Goal: Transaction & Acquisition: Book appointment/travel/reservation

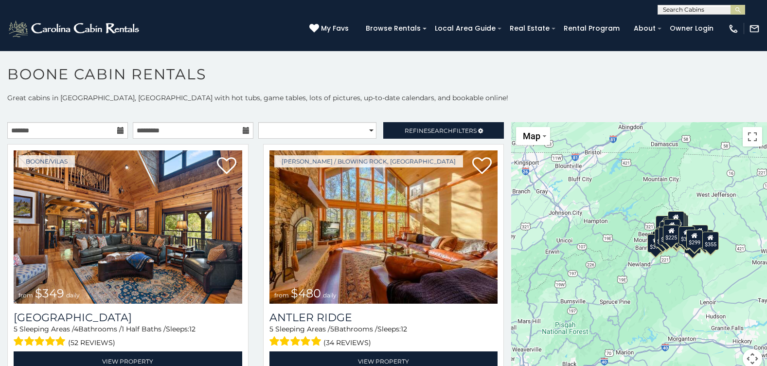
drag, startPoint x: 579, startPoint y: 269, endPoint x: 646, endPoint y: 177, distance: 113.4
click at [646, 177] on div "$349 $480 $315 $425 $565 $355 $635 $675 $930 $400 $451 $330 $400 $485 $460 $395…" at bounding box center [639, 251] width 256 height 258
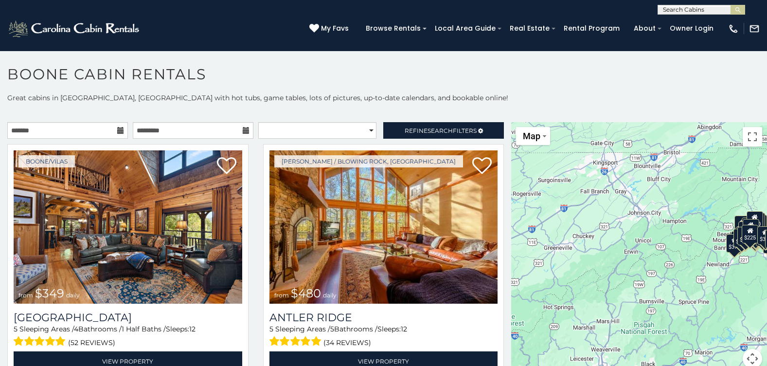
drag, startPoint x: 647, startPoint y: 196, endPoint x: 727, endPoint y: 195, distance: 80.2
click at [727, 195] on div "$349 $480 $315 $425 $565 $355 $635 $675 $930 $400 $451 $330 $400 $485 $460 $395…" at bounding box center [639, 251] width 256 height 258
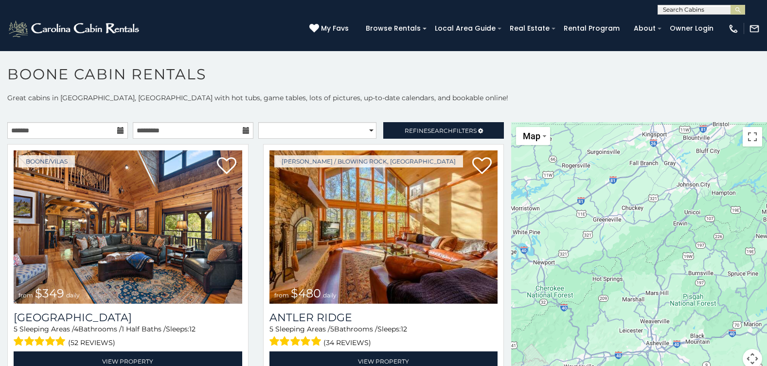
drag, startPoint x: 597, startPoint y: 253, endPoint x: 681, endPoint y: 224, distance: 89.2
click at [681, 224] on div "$349 $480 $315 $425 $565 $355 $635 $675 $930 $400 $451 $330 $400 $485 $460 $395…" at bounding box center [639, 251] width 256 height 258
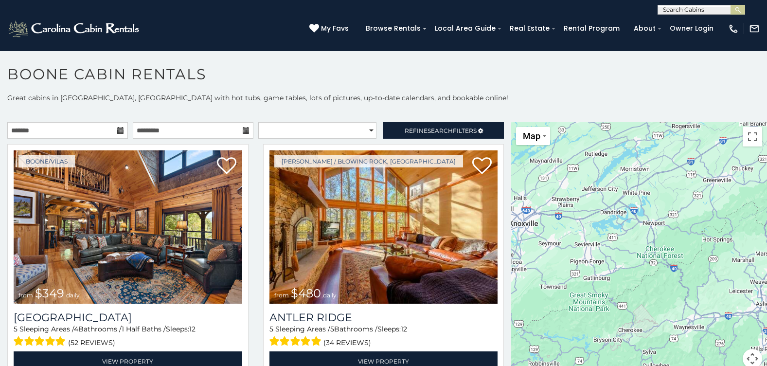
drag, startPoint x: 566, startPoint y: 230, endPoint x: 639, endPoint y: 192, distance: 82.4
click at [639, 192] on div "$349 $480 $315 $425 $565 $355 $635 $675 $930 $400 $451 $330 $400 $485 $460 $395…" at bounding box center [639, 251] width 256 height 258
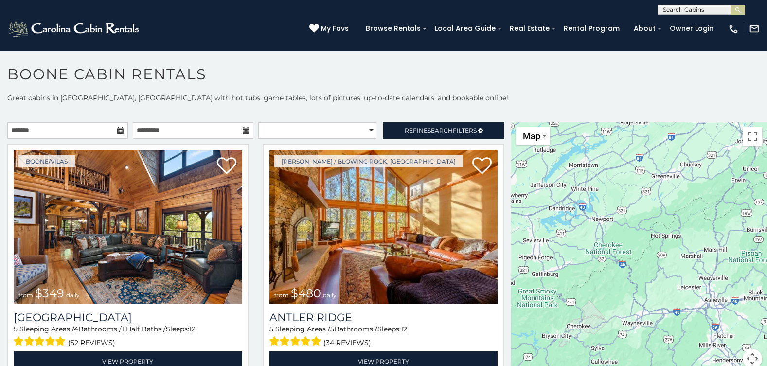
drag, startPoint x: 585, startPoint y: 227, endPoint x: 521, endPoint y: 221, distance: 63.9
click at [522, 222] on div "$349 $480 $315 $425 $565 $355 $635 $675 $930 $400 $451 $330 $400 $485 $460 $395…" at bounding box center [639, 251] width 256 height 258
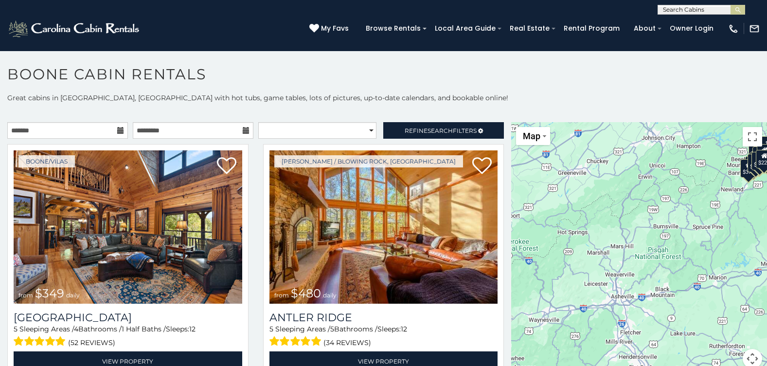
drag, startPoint x: 595, startPoint y: 234, endPoint x: 516, endPoint y: 227, distance: 79.5
click at [512, 231] on div "$349 $480 $315 $425 $565 $355 $635 $675 $930 $400 $451 $330 $400 $485 $460 $395…" at bounding box center [639, 251] width 256 height 258
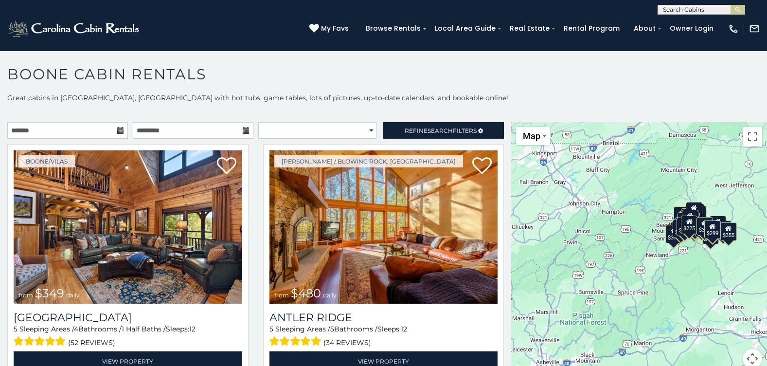
drag, startPoint x: 644, startPoint y: 211, endPoint x: 566, endPoint y: 281, distance: 104.3
click at [566, 281] on div "$349 $480 $315 $425 $565 $355 $635 $675 $930 $400 $451 $330 $400 $485 $460 $395…" at bounding box center [639, 251] width 256 height 258
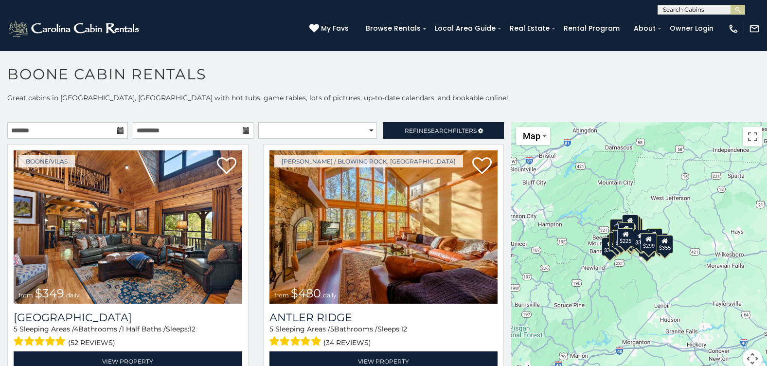
drag, startPoint x: 637, startPoint y: 235, endPoint x: 579, endPoint y: 247, distance: 59.7
click at [579, 247] on div "$349 $480 $315 $425 $565 $355 $635 $675 $930 $400 $451 $330 $400 $485 $460 $395…" at bounding box center [639, 251] width 256 height 258
click at [744, 360] on button "Map camera controls" at bounding box center [751, 358] width 19 height 19
click at [724, 310] on button "Zoom in" at bounding box center [727, 309] width 19 height 19
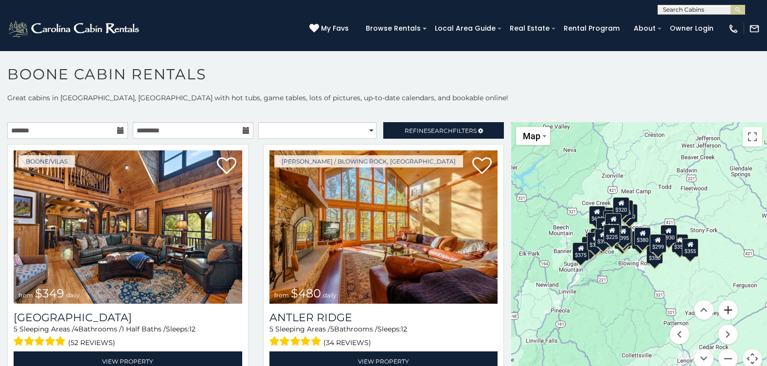
click at [724, 310] on button "Zoom in" at bounding box center [727, 309] width 19 height 19
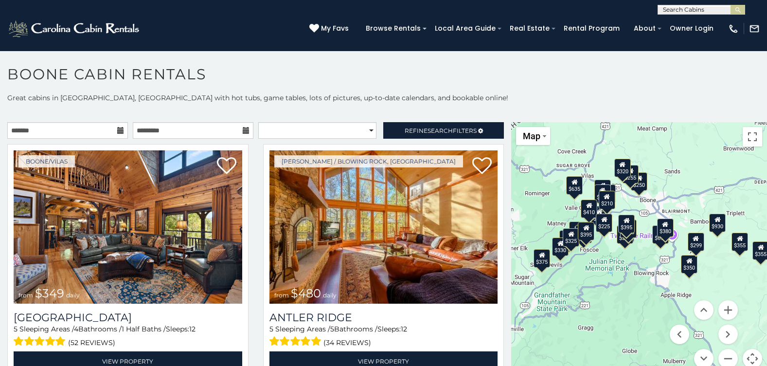
drag, startPoint x: 624, startPoint y: 299, endPoint x: 644, endPoint y: 296, distance: 19.7
click at [644, 296] on div "$349 $480 $315 $425 $565 $355 $635 $675 $930 $400 $451 $330 $400 $485 $460 $395…" at bounding box center [639, 251] width 256 height 258
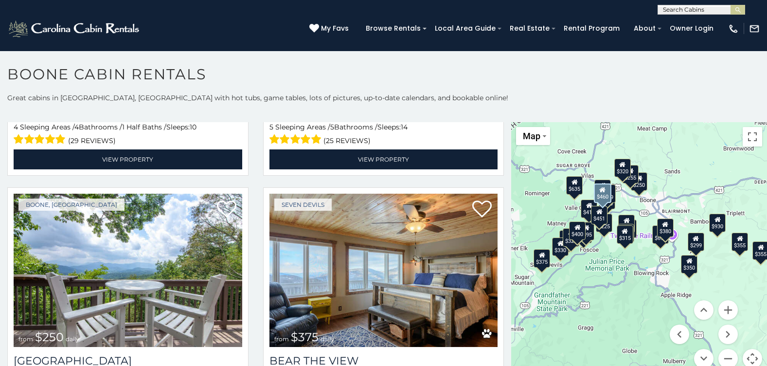
scroll to position [1944, 0]
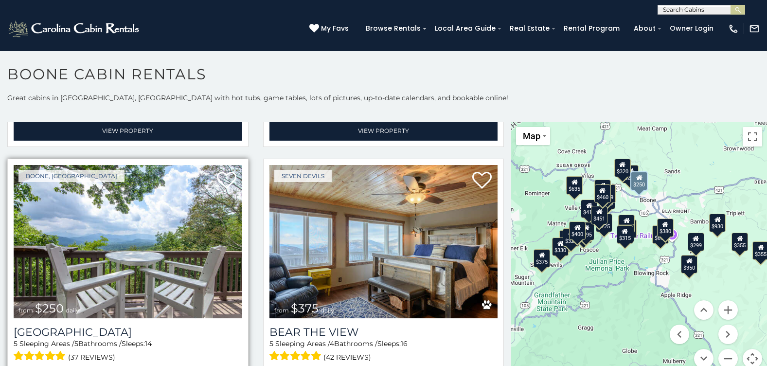
click at [149, 235] on img at bounding box center [128, 241] width 228 height 153
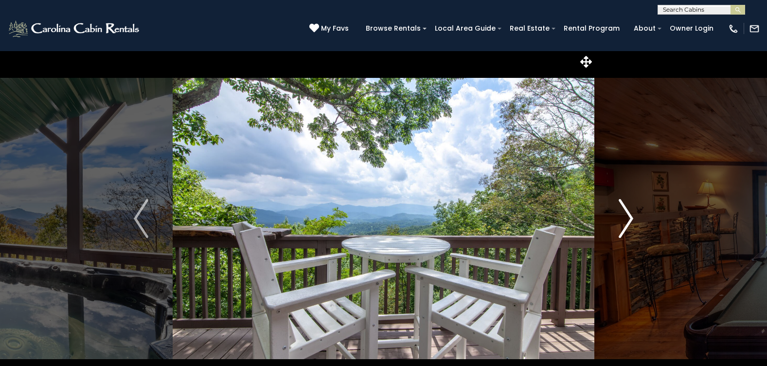
click at [628, 215] on img "Next" at bounding box center [625, 218] width 15 height 39
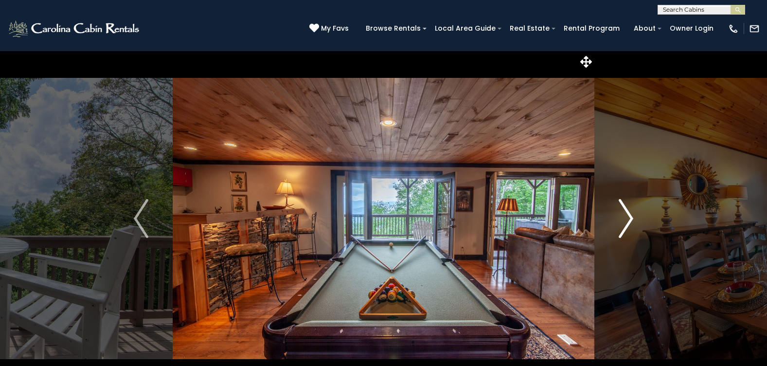
click at [628, 215] on img "Next" at bounding box center [625, 218] width 15 height 39
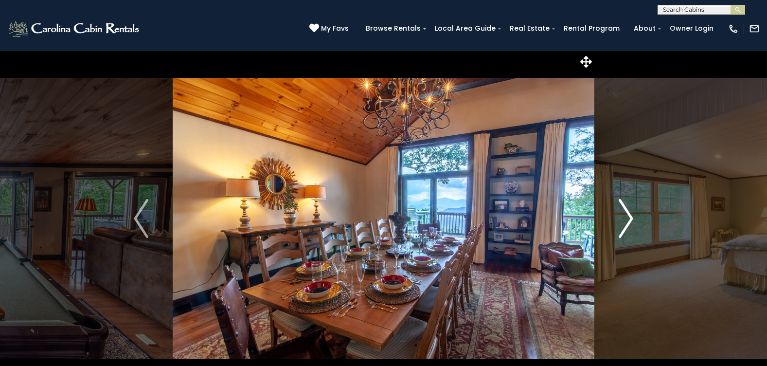
click at [628, 215] on img "Next" at bounding box center [625, 218] width 15 height 39
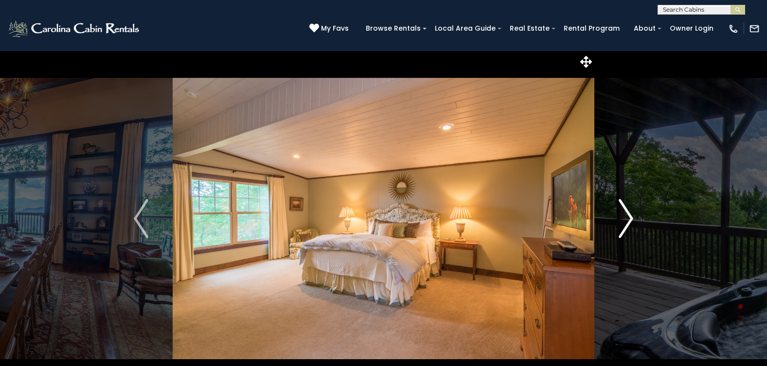
click at [628, 215] on img "Next" at bounding box center [625, 218] width 15 height 39
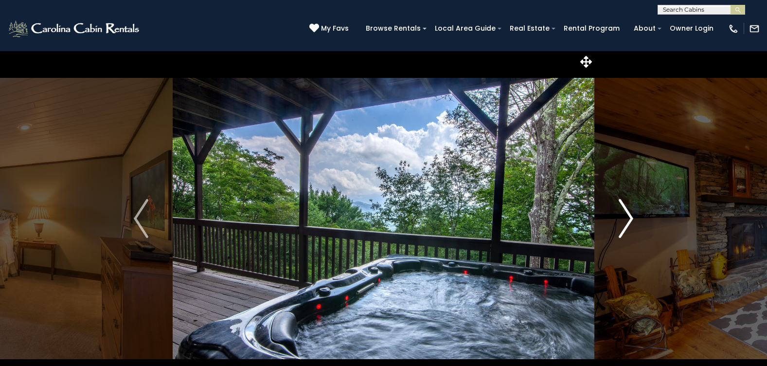
click at [628, 215] on img "Next" at bounding box center [625, 218] width 15 height 39
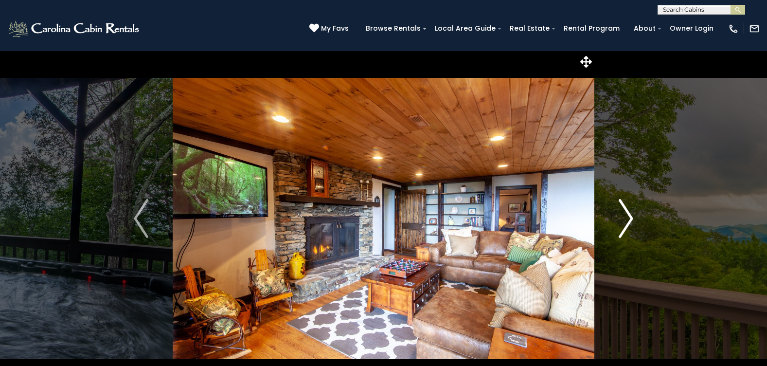
click at [628, 215] on img "Next" at bounding box center [625, 218] width 15 height 39
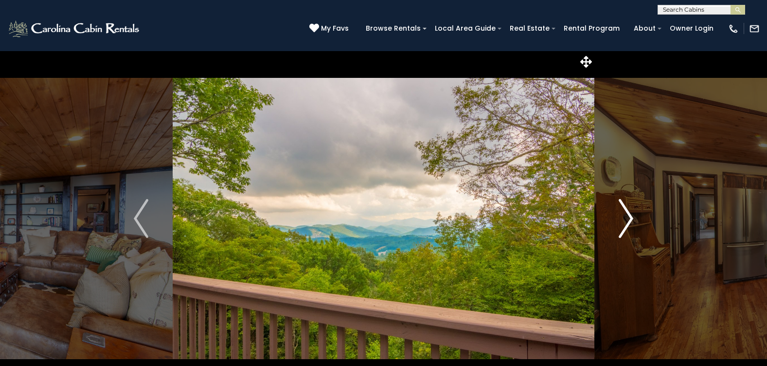
click at [628, 215] on img "Next" at bounding box center [625, 218] width 15 height 39
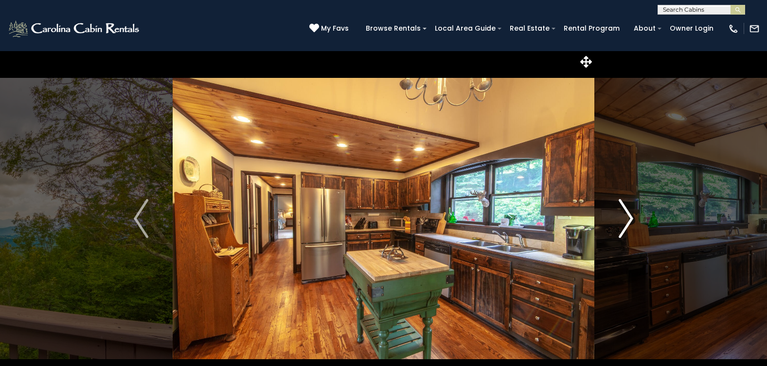
click at [628, 215] on img "Next" at bounding box center [625, 218] width 15 height 39
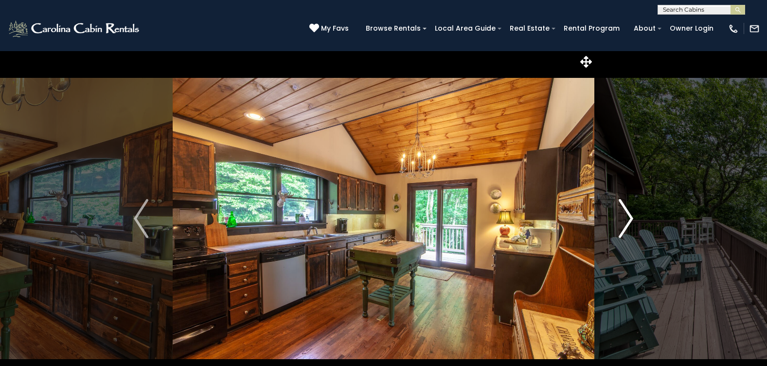
click at [628, 215] on img "Next" at bounding box center [625, 218] width 15 height 39
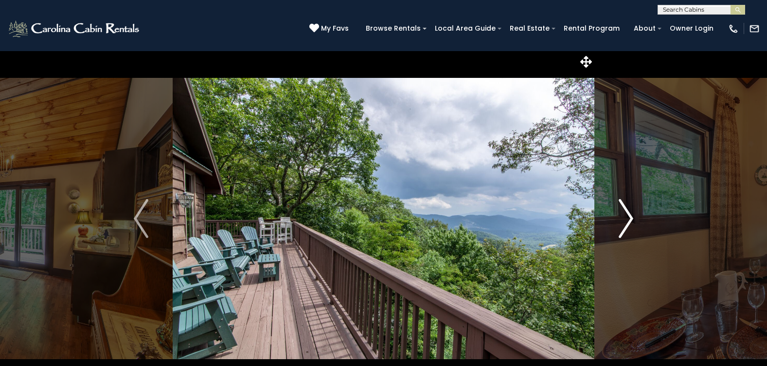
click at [628, 215] on img "Next" at bounding box center [625, 218] width 15 height 39
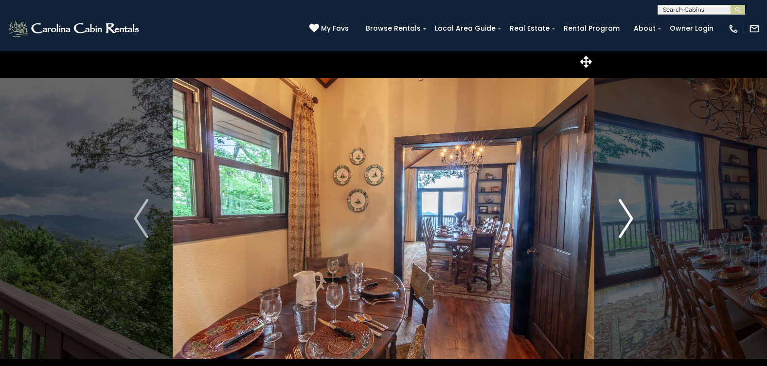
click at [628, 215] on img "Next" at bounding box center [625, 218] width 15 height 39
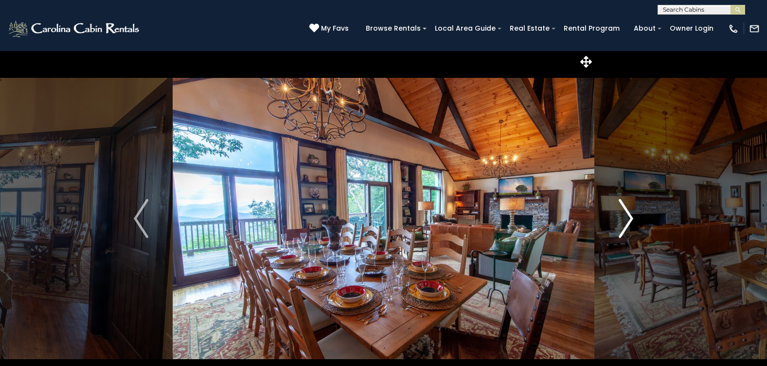
click at [628, 215] on img "Next" at bounding box center [625, 218] width 15 height 39
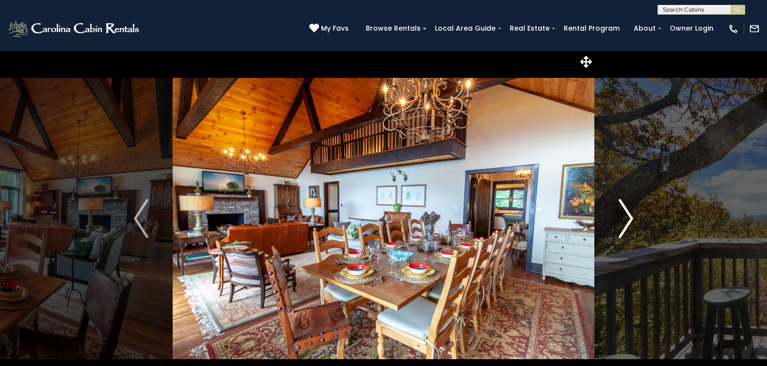
click at [628, 215] on img "Next" at bounding box center [625, 218] width 15 height 39
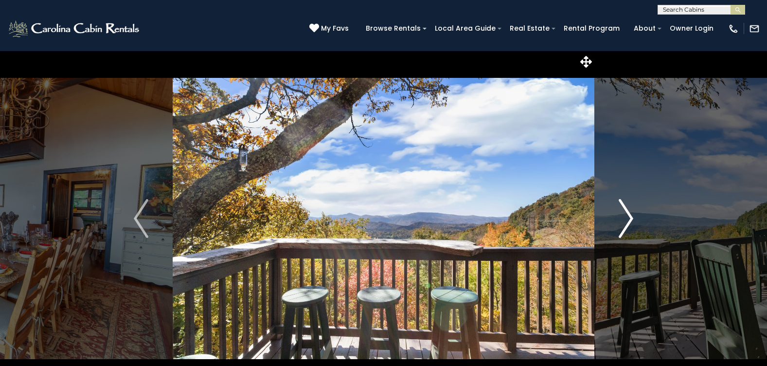
click at [628, 215] on img "Next" at bounding box center [625, 218] width 15 height 39
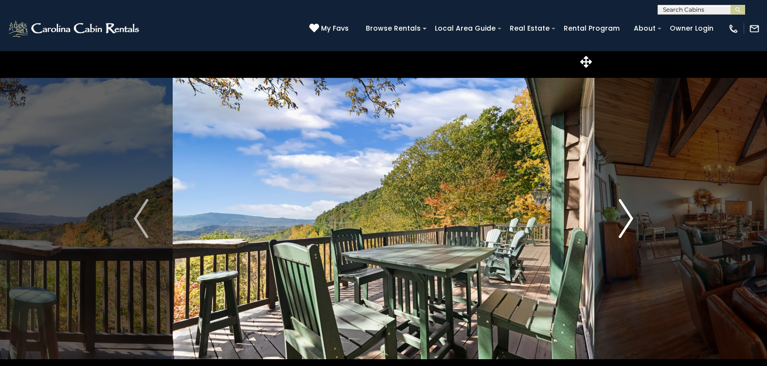
click at [628, 215] on img "Next" at bounding box center [625, 218] width 15 height 39
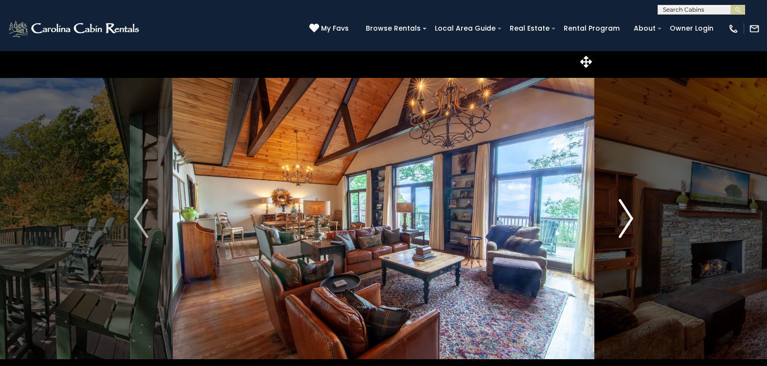
click at [628, 215] on img "Next" at bounding box center [625, 218] width 15 height 39
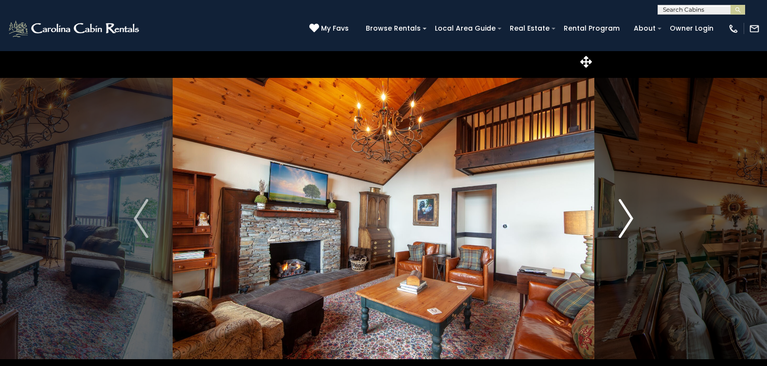
click at [628, 215] on img "Next" at bounding box center [625, 218] width 15 height 39
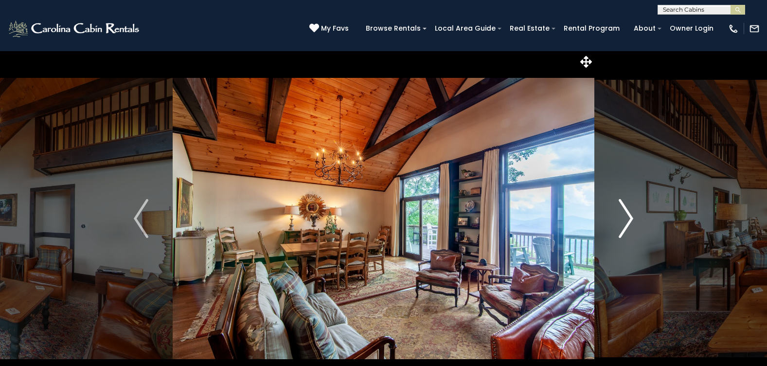
click at [628, 215] on img "Next" at bounding box center [625, 218] width 15 height 39
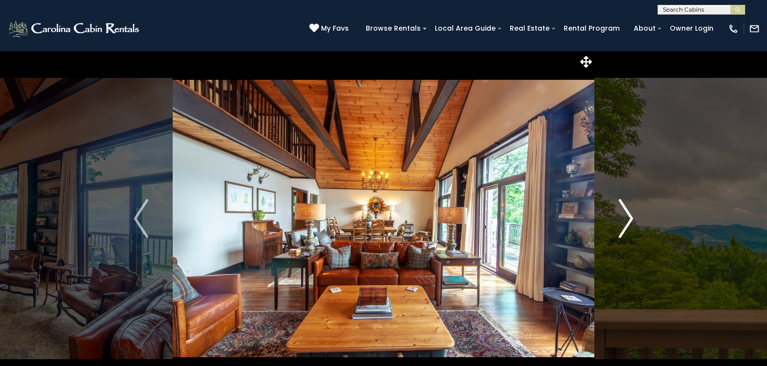
click at [628, 215] on img "Next" at bounding box center [625, 218] width 15 height 39
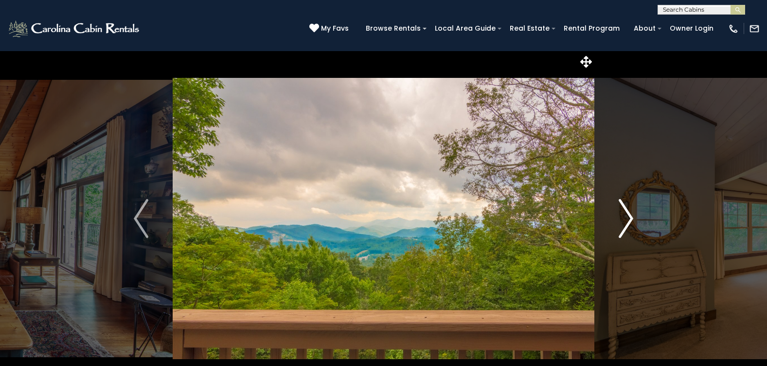
click at [628, 215] on img "Next" at bounding box center [625, 218] width 15 height 39
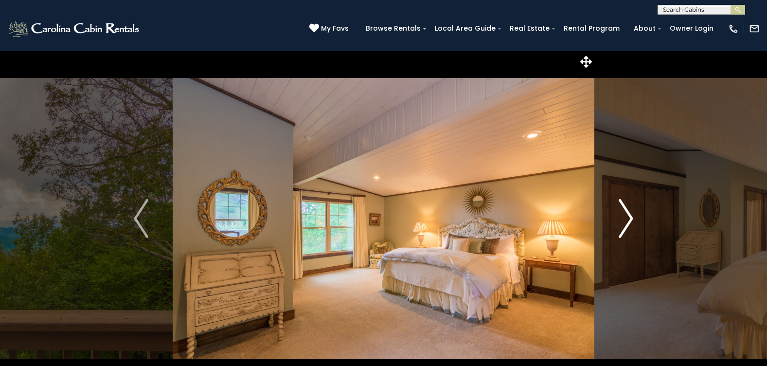
click at [628, 215] on img "Next" at bounding box center [625, 218] width 15 height 39
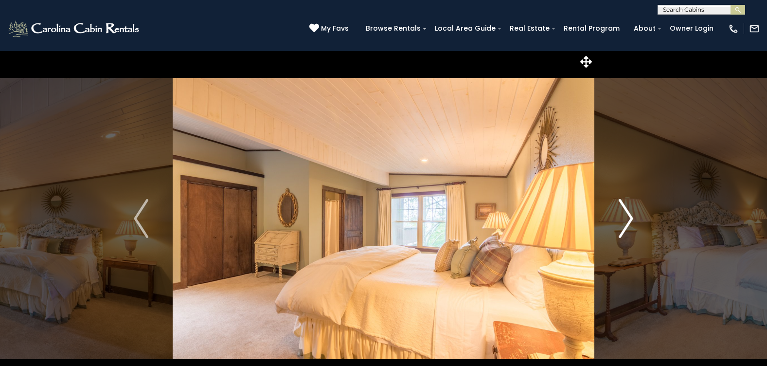
click at [628, 215] on img "Next" at bounding box center [625, 218] width 15 height 39
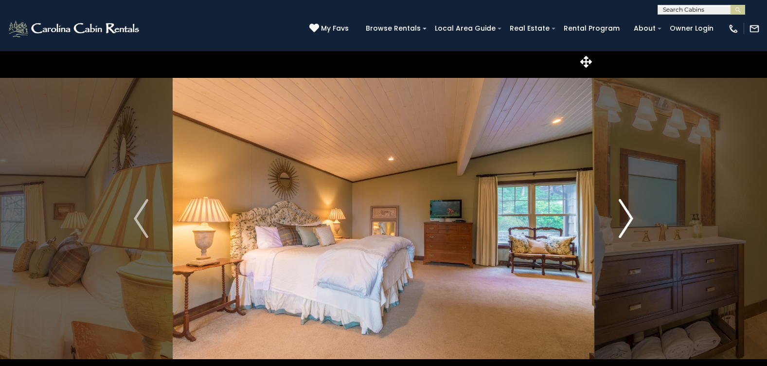
click at [628, 215] on img "Next" at bounding box center [625, 218] width 15 height 39
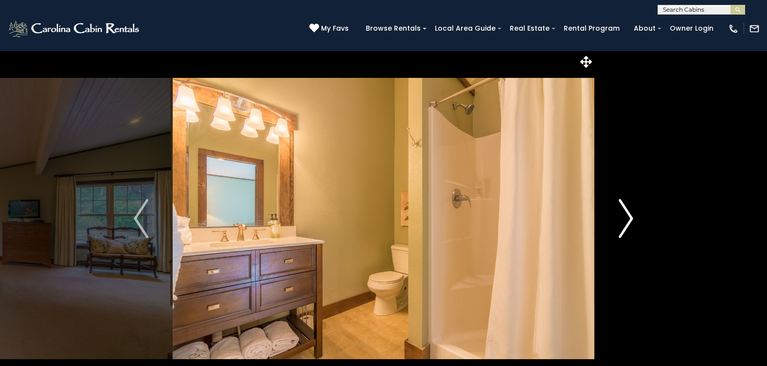
click at [628, 215] on img "Next" at bounding box center [625, 218] width 15 height 39
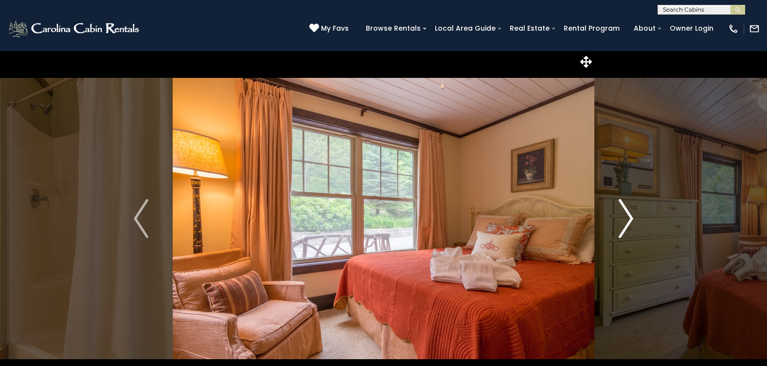
click at [628, 215] on img "Next" at bounding box center [625, 218] width 15 height 39
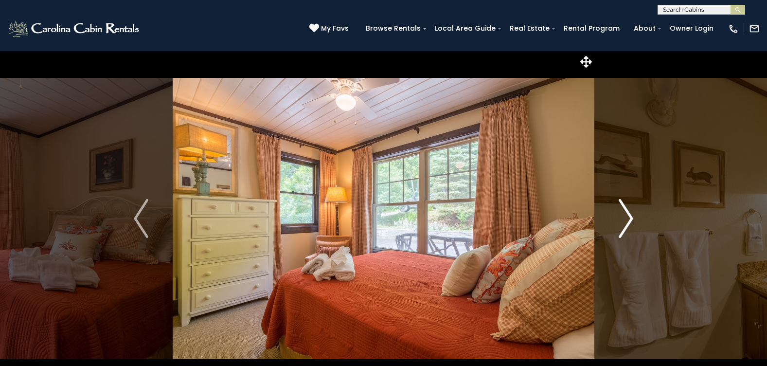
click at [628, 215] on img "Next" at bounding box center [625, 218] width 15 height 39
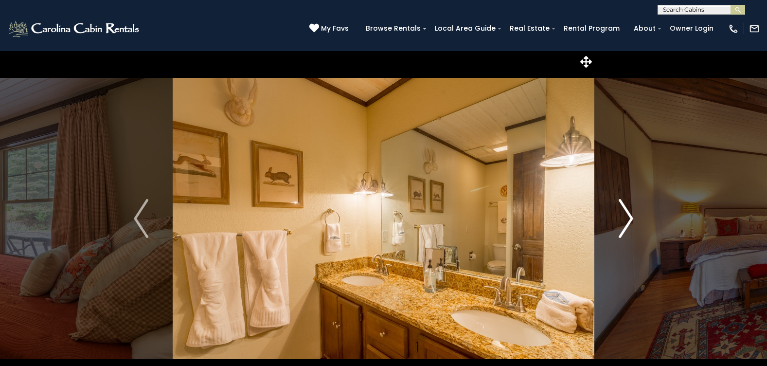
click at [628, 215] on img "Next" at bounding box center [625, 218] width 15 height 39
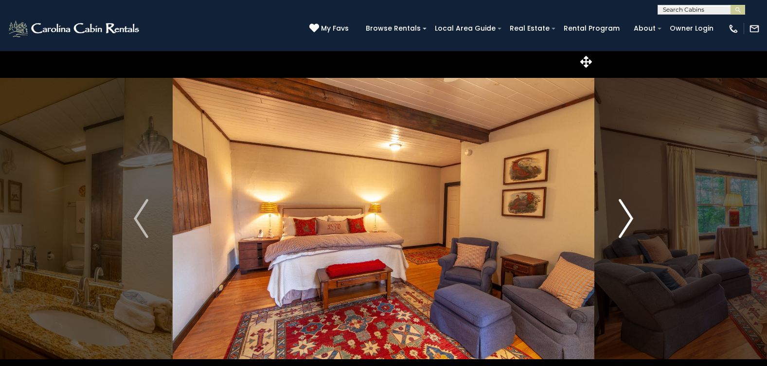
click at [628, 215] on img "Next" at bounding box center [625, 218] width 15 height 39
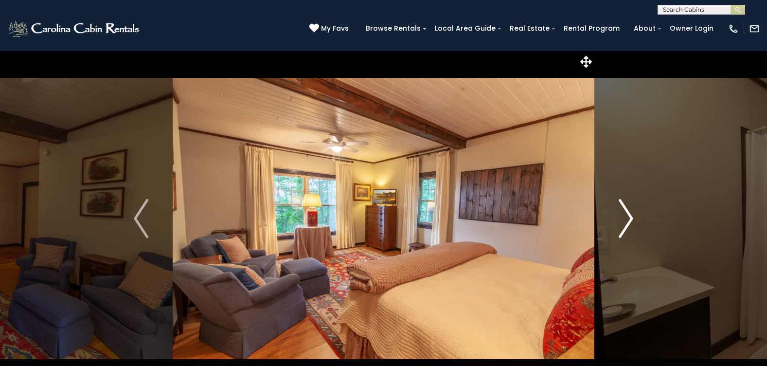
click at [628, 215] on img "Next" at bounding box center [625, 218] width 15 height 39
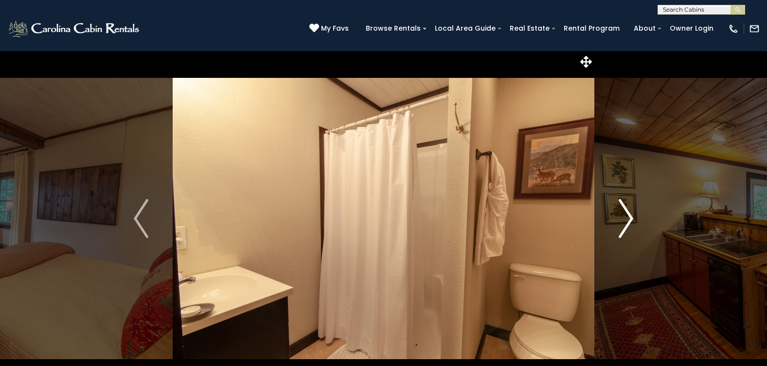
click at [628, 215] on img "Next" at bounding box center [625, 218] width 15 height 39
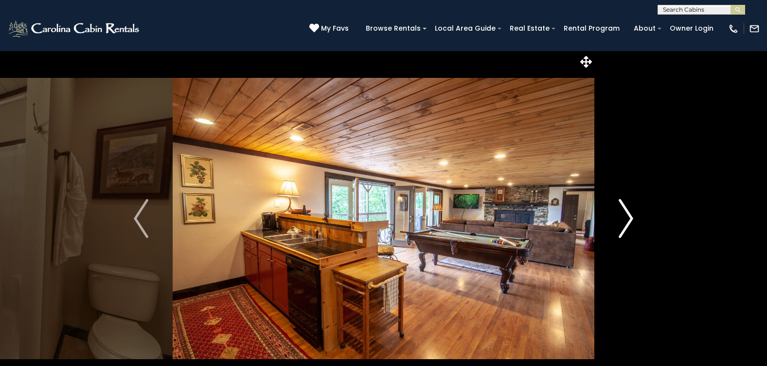
click at [628, 215] on img "Next" at bounding box center [625, 218] width 15 height 39
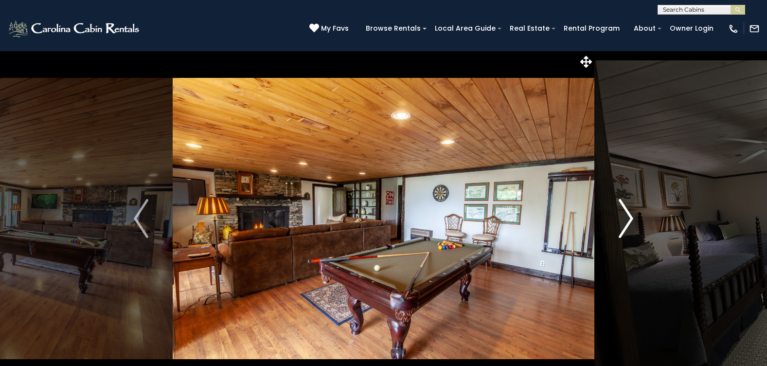
click at [628, 215] on img "Next" at bounding box center [625, 218] width 15 height 39
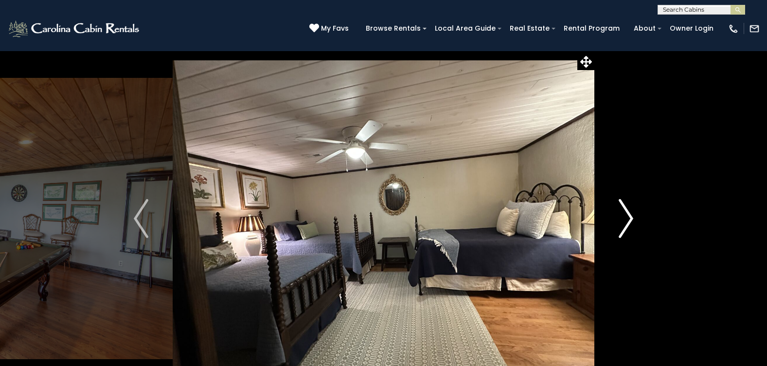
click at [628, 215] on img "Next" at bounding box center [625, 218] width 15 height 39
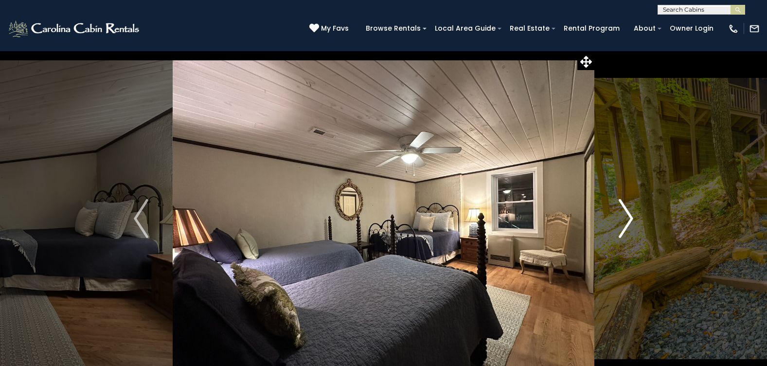
click at [628, 215] on img "Next" at bounding box center [625, 218] width 15 height 39
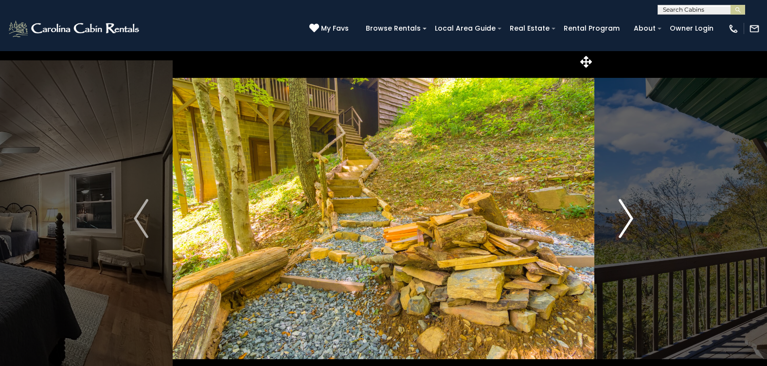
click at [628, 215] on img "Next" at bounding box center [625, 218] width 15 height 39
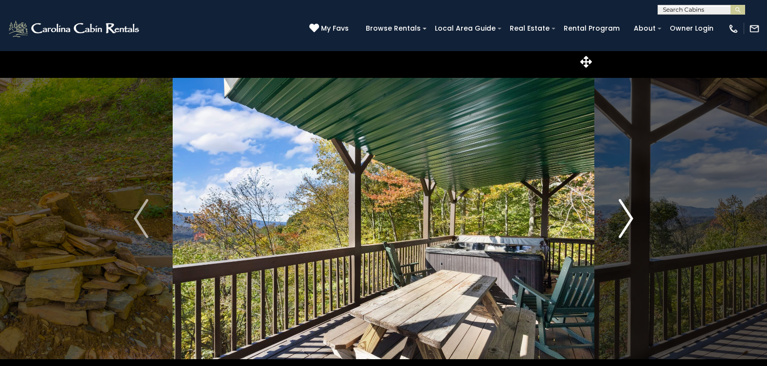
click at [628, 215] on img "Next" at bounding box center [625, 218] width 15 height 39
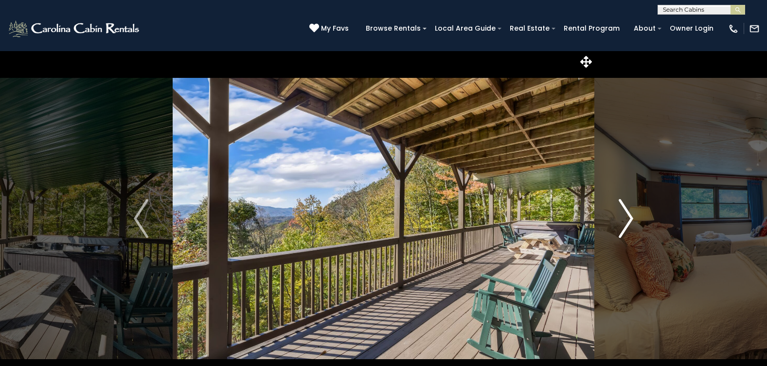
click at [628, 215] on img "Next" at bounding box center [625, 218] width 15 height 39
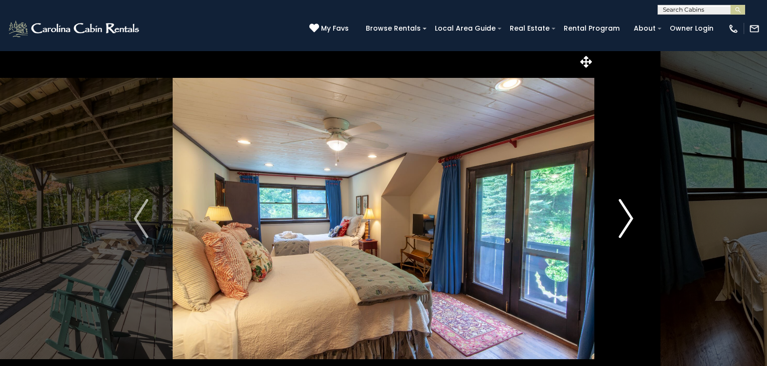
click at [628, 215] on img "Next" at bounding box center [625, 218] width 15 height 39
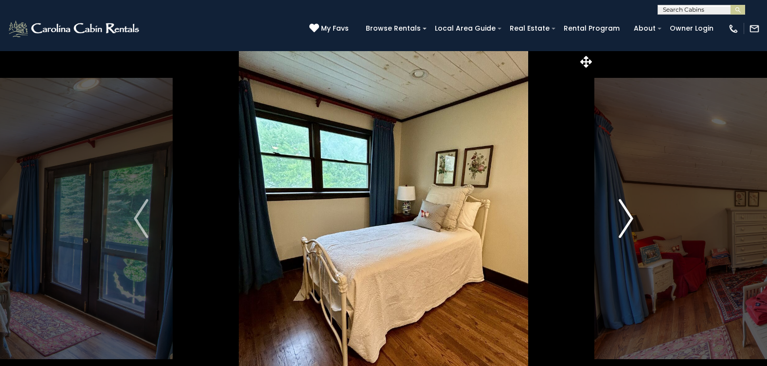
click at [628, 215] on img "Next" at bounding box center [625, 218] width 15 height 39
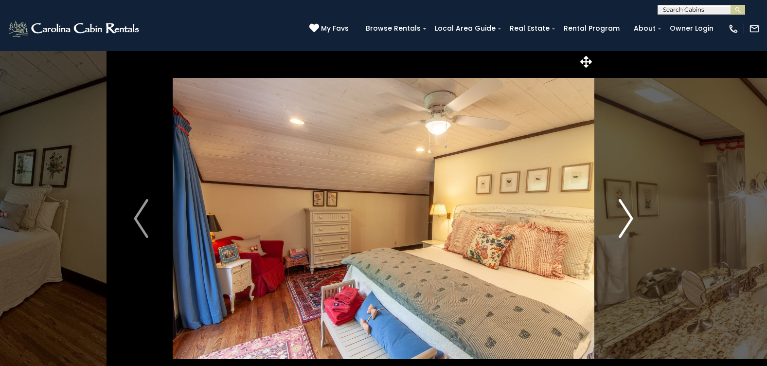
click at [628, 215] on img "Next" at bounding box center [625, 218] width 15 height 39
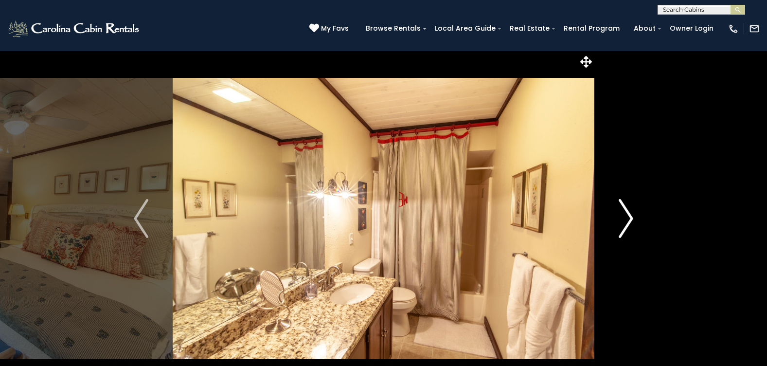
click at [628, 215] on img "Next" at bounding box center [625, 218] width 15 height 39
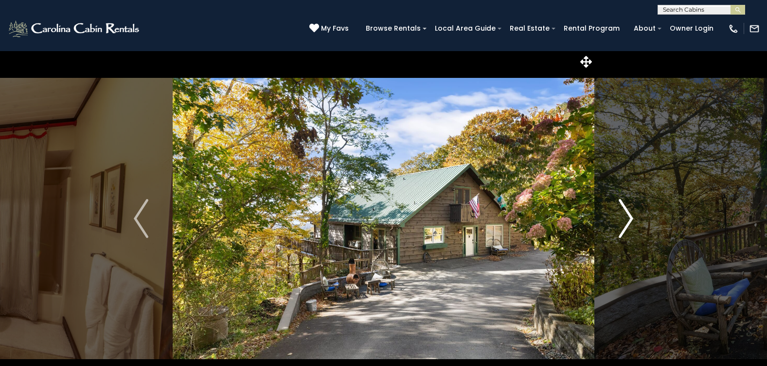
click at [628, 215] on img "Next" at bounding box center [625, 218] width 15 height 39
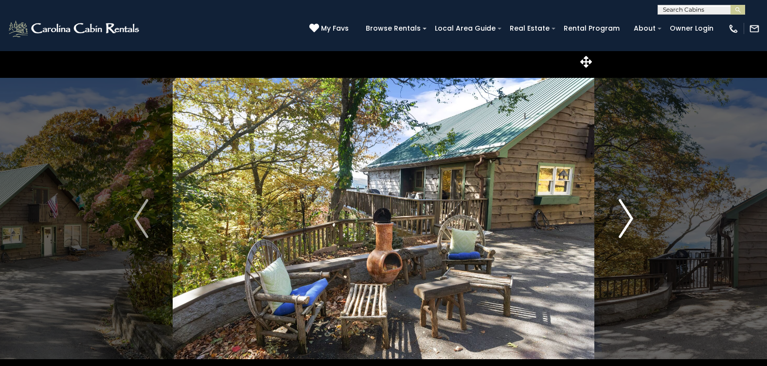
click at [628, 215] on img "Next" at bounding box center [625, 218] width 15 height 39
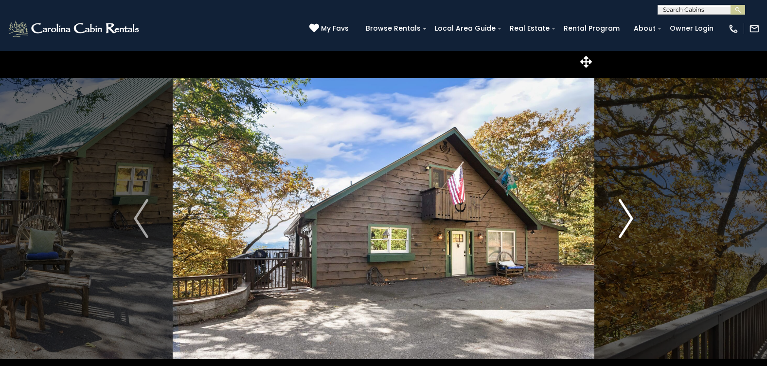
click at [628, 215] on img "Next" at bounding box center [625, 218] width 15 height 39
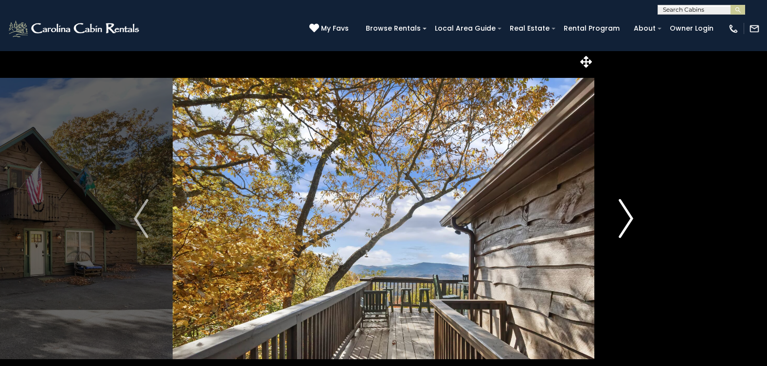
click at [628, 215] on img "Next" at bounding box center [625, 218] width 15 height 39
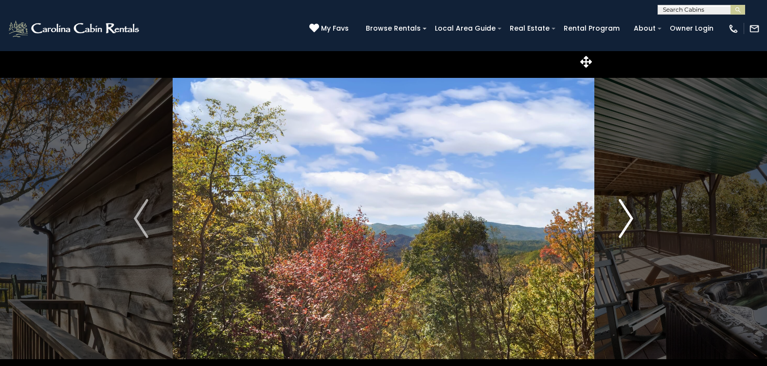
click at [628, 215] on img "Next" at bounding box center [625, 218] width 15 height 39
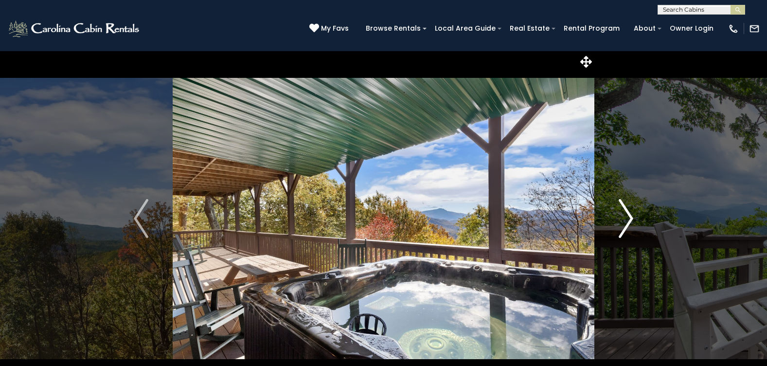
click at [628, 215] on img "Next" at bounding box center [625, 218] width 15 height 39
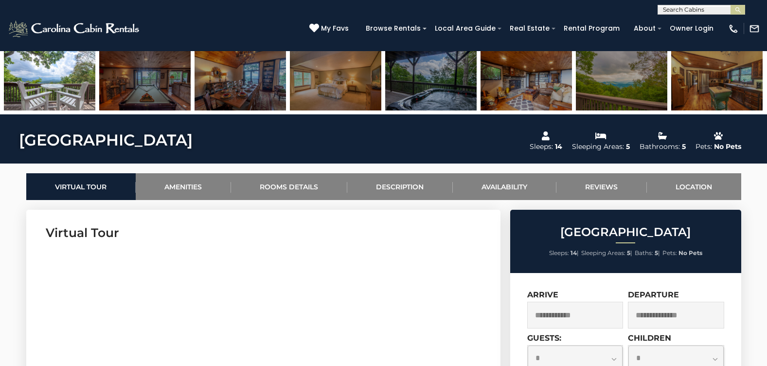
scroll to position [389, 0]
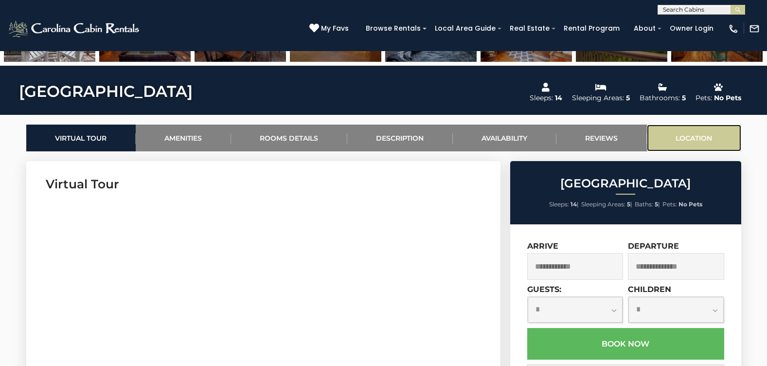
click at [706, 139] on link "Location" at bounding box center [693, 137] width 94 height 27
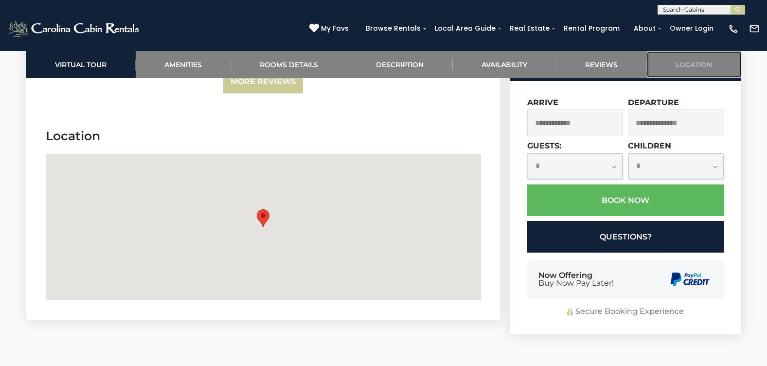
scroll to position [2761, 0]
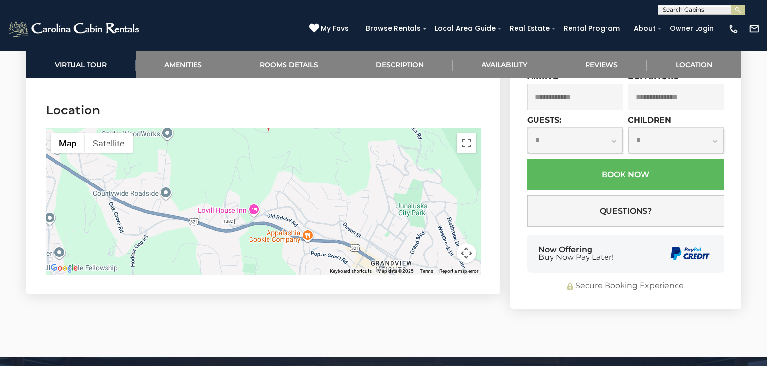
drag, startPoint x: 318, startPoint y: 206, endPoint x: 323, endPoint y: 144, distance: 61.9
click at [323, 144] on div at bounding box center [263, 201] width 435 height 146
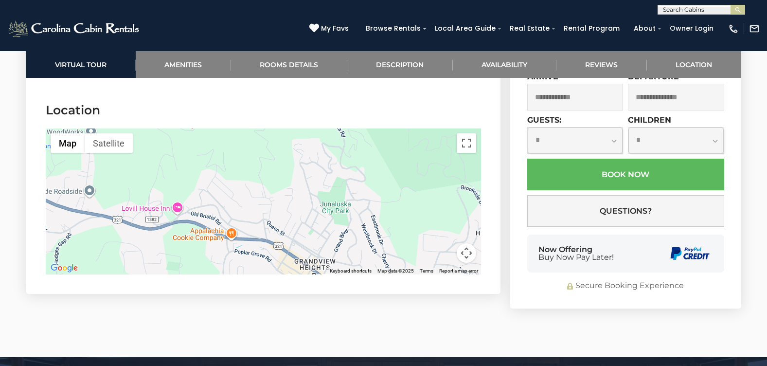
drag, startPoint x: 307, startPoint y: 222, endPoint x: 233, endPoint y: 209, distance: 75.1
click at [233, 209] on div at bounding box center [263, 201] width 435 height 146
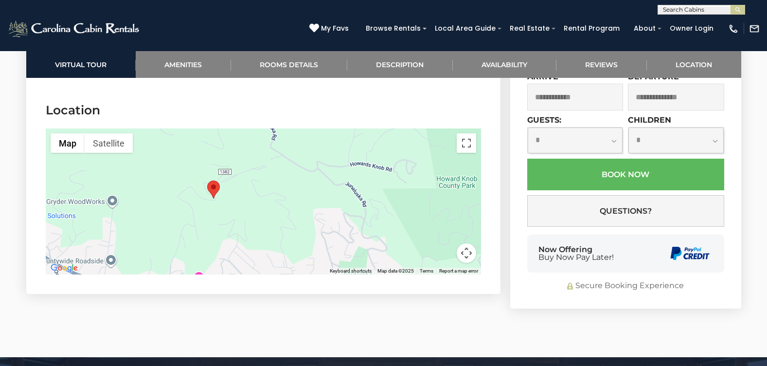
drag, startPoint x: 279, startPoint y: 164, endPoint x: 304, endPoint y: 245, distance: 84.7
click at [304, 245] on div at bounding box center [263, 201] width 435 height 146
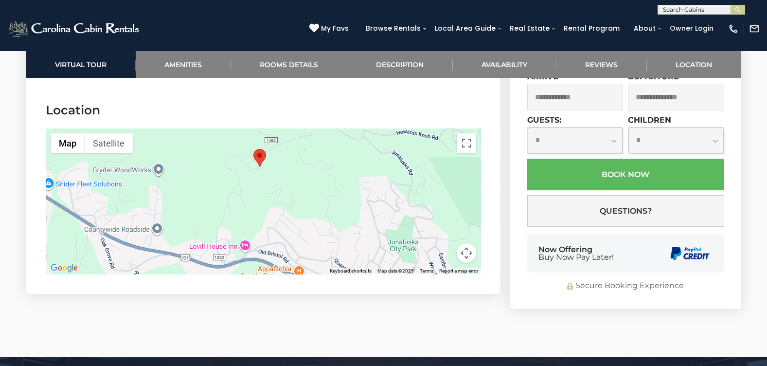
drag, startPoint x: 293, startPoint y: 209, endPoint x: 336, endPoint y: 165, distance: 61.2
click at [336, 165] on div at bounding box center [263, 201] width 435 height 146
click at [75, 133] on button "Map" at bounding box center [68, 142] width 34 height 19
click at [102, 133] on button "Satellite" at bounding box center [109, 142] width 48 height 19
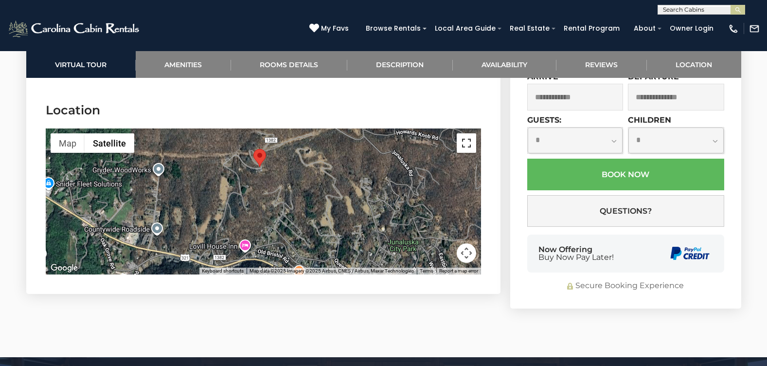
click at [469, 133] on button "Toggle fullscreen view" at bounding box center [465, 142] width 19 height 19
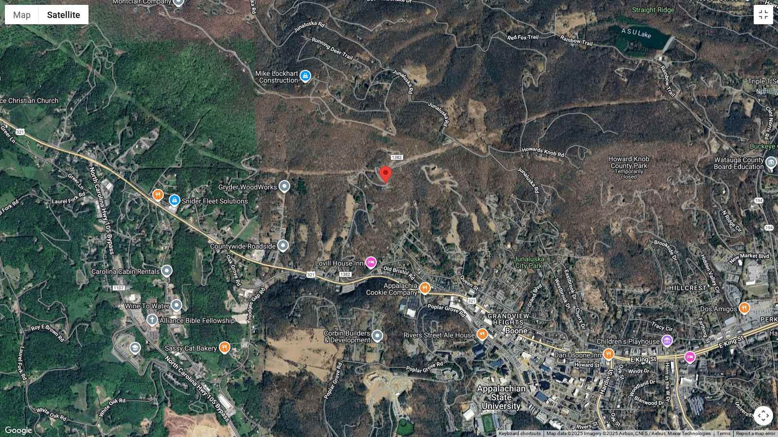
click at [761, 365] on button "Map camera controls" at bounding box center [762, 415] width 19 height 19
click at [744, 365] on button "Zoom in" at bounding box center [738, 367] width 19 height 19
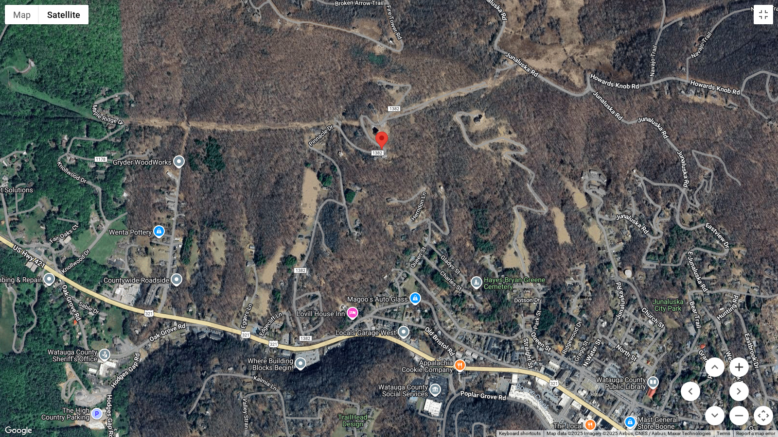
click at [744, 365] on button "Zoom in" at bounding box center [738, 367] width 19 height 19
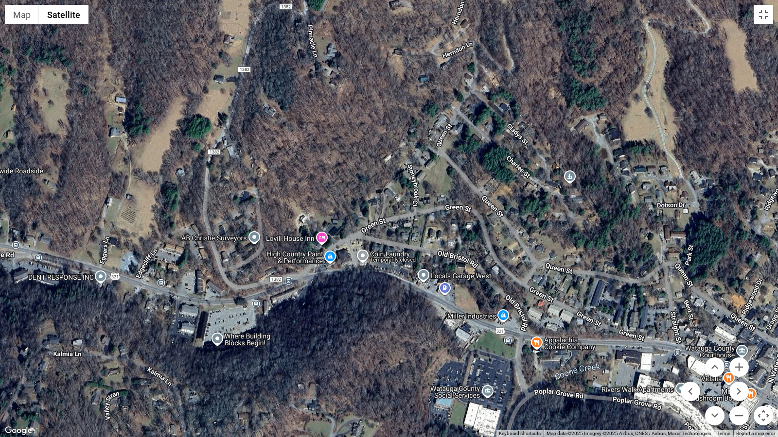
drag, startPoint x: 280, startPoint y: 332, endPoint x: 287, endPoint y: 153, distance: 179.0
click at [287, 153] on div at bounding box center [389, 218] width 778 height 437
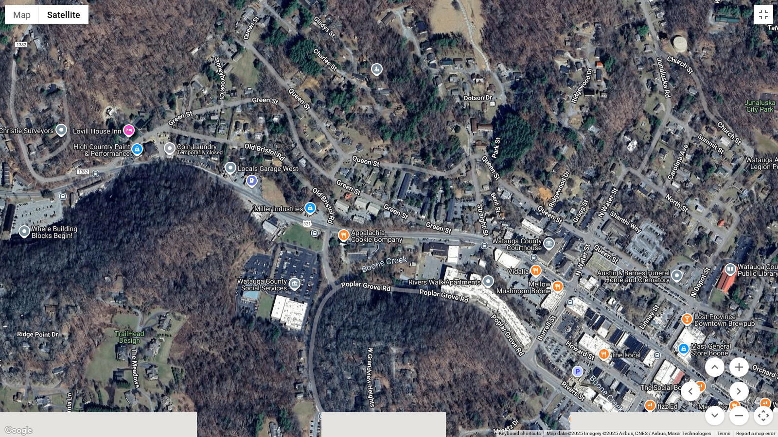
drag, startPoint x: 433, startPoint y: 333, endPoint x: 239, endPoint y: 225, distance: 221.8
click at [239, 225] on div at bounding box center [389, 218] width 778 height 437
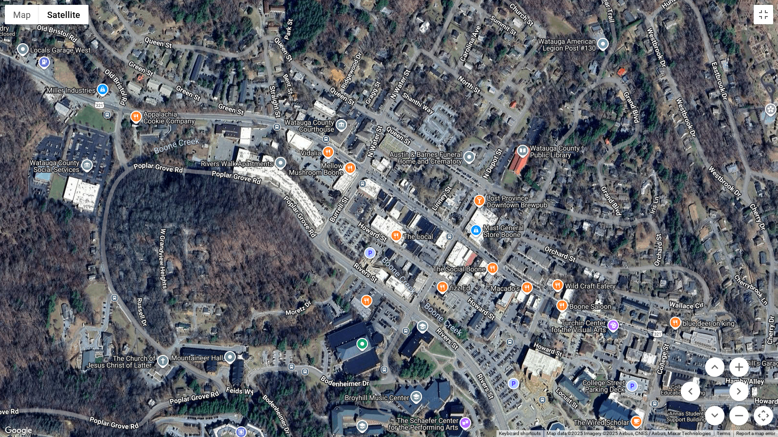
drag, startPoint x: 482, startPoint y: 349, endPoint x: 274, endPoint y: 229, distance: 239.5
click at [274, 229] on div at bounding box center [389, 218] width 778 height 437
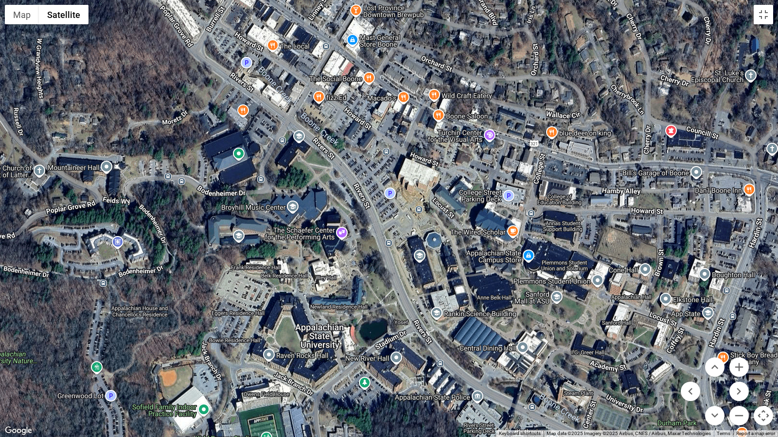
drag, startPoint x: 493, startPoint y: 365, endPoint x: 370, endPoint y: 174, distance: 227.9
click at [370, 174] on div at bounding box center [389, 218] width 778 height 437
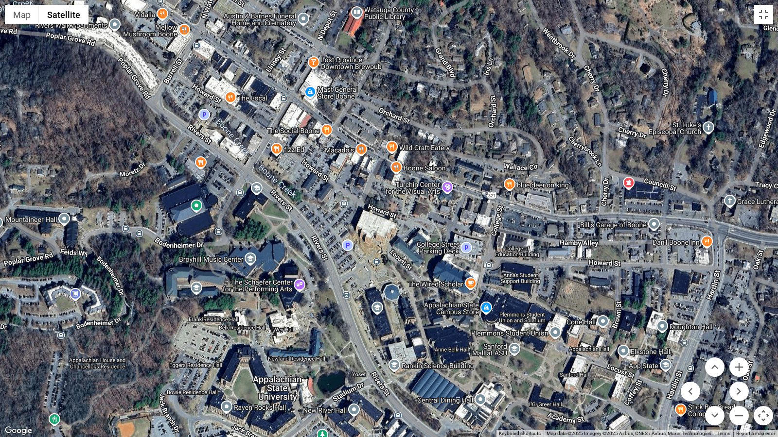
drag, startPoint x: 331, startPoint y: 204, endPoint x: 282, endPoint y: 264, distance: 78.1
click at [284, 262] on div at bounding box center [389, 218] width 778 height 437
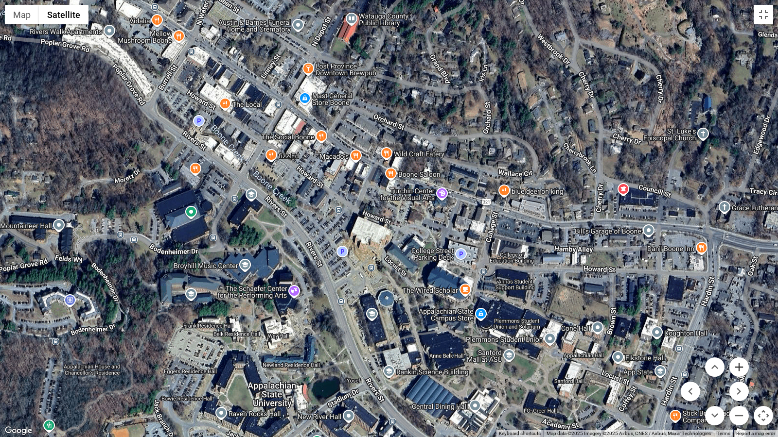
click at [738, 365] on button "Zoom in" at bounding box center [738, 367] width 19 height 19
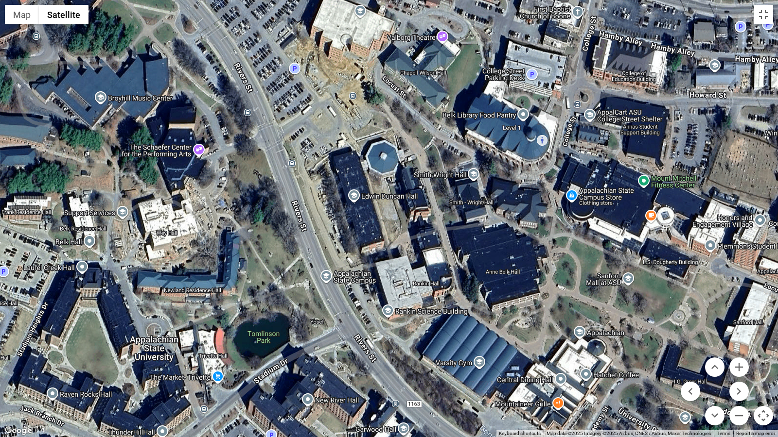
drag, startPoint x: 452, startPoint y: 326, endPoint x: 450, endPoint y: 102, distance: 223.6
click at [450, 102] on div at bounding box center [389, 218] width 778 height 437
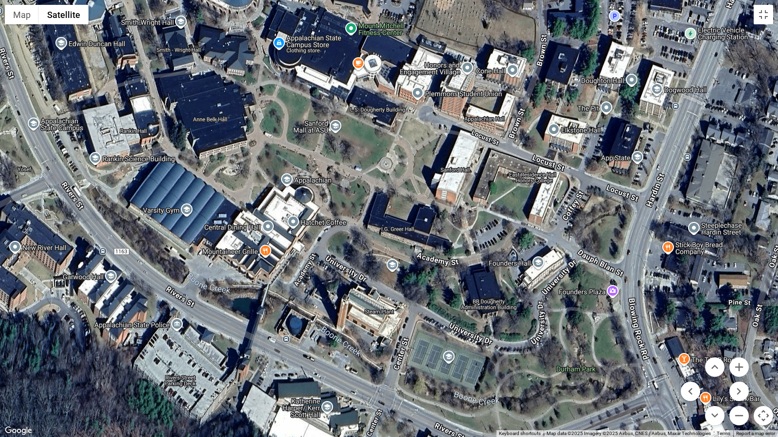
drag, startPoint x: 611, startPoint y: 310, endPoint x: 318, endPoint y: 155, distance: 331.4
click at [318, 155] on div at bounding box center [389, 218] width 778 height 437
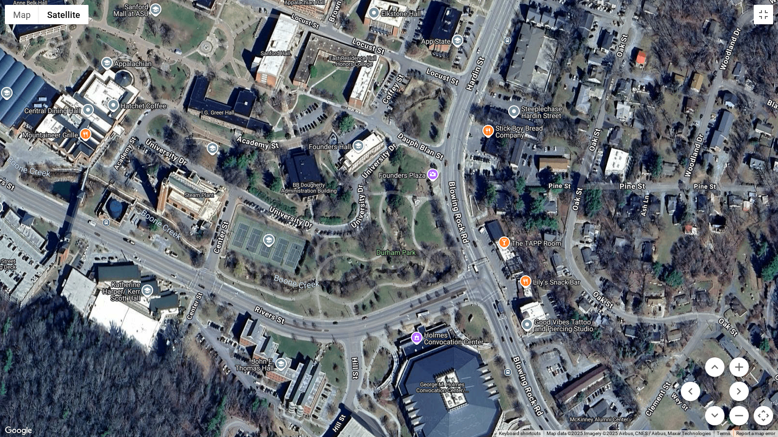
drag, startPoint x: 629, startPoint y: 336, endPoint x: 450, endPoint y: 219, distance: 214.9
click at [450, 219] on div at bounding box center [389, 218] width 778 height 437
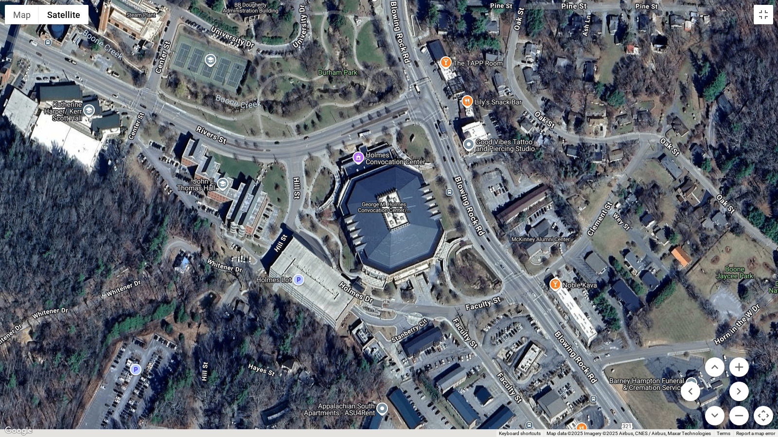
drag, startPoint x: 606, startPoint y: 285, endPoint x: 548, endPoint y: 104, distance: 190.5
click at [548, 104] on div at bounding box center [389, 218] width 778 height 437
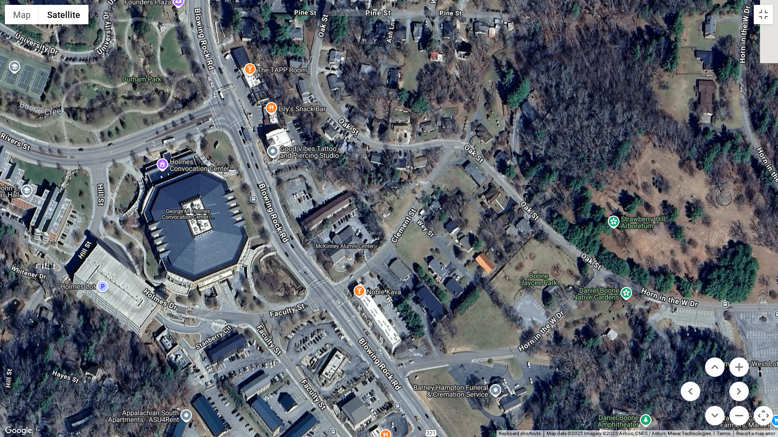
drag, startPoint x: 534, startPoint y: 296, endPoint x: 360, endPoint y: 330, distance: 176.8
click at [360, 330] on div at bounding box center [389, 218] width 778 height 437
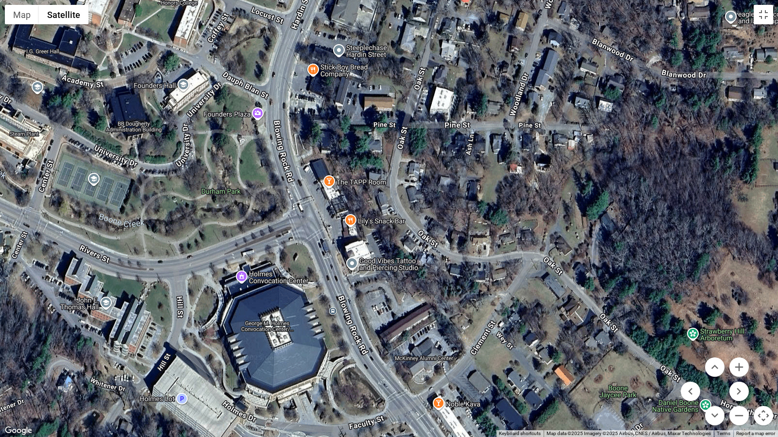
drag, startPoint x: 301, startPoint y: 199, endPoint x: 437, endPoint y: 358, distance: 209.3
click at [437, 358] on div at bounding box center [389, 218] width 778 height 437
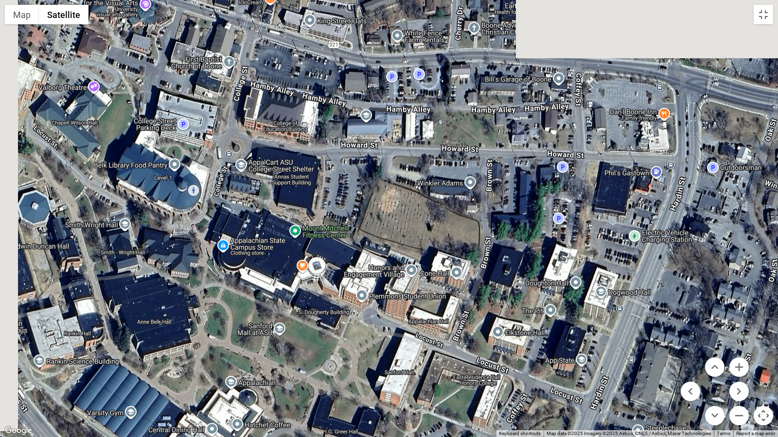
drag, startPoint x: 352, startPoint y: 210, endPoint x: 441, endPoint y: 340, distance: 157.3
click at [454, 355] on div at bounding box center [389, 218] width 778 height 437
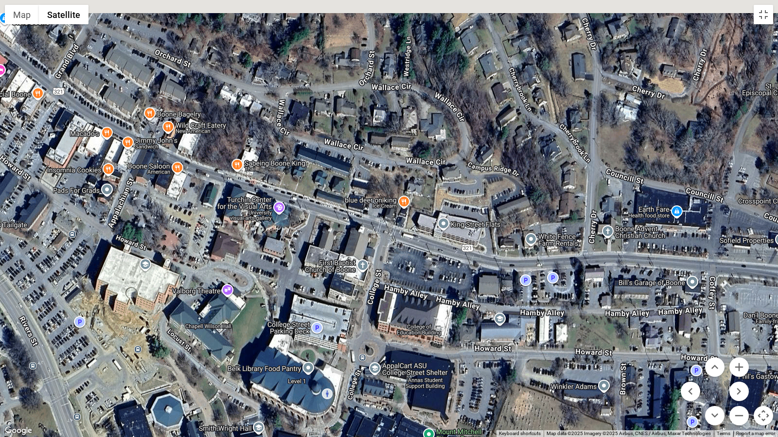
drag, startPoint x: 388, startPoint y: 243, endPoint x: 459, endPoint y: 370, distance: 145.6
click at [458, 365] on div at bounding box center [389, 218] width 778 height 437
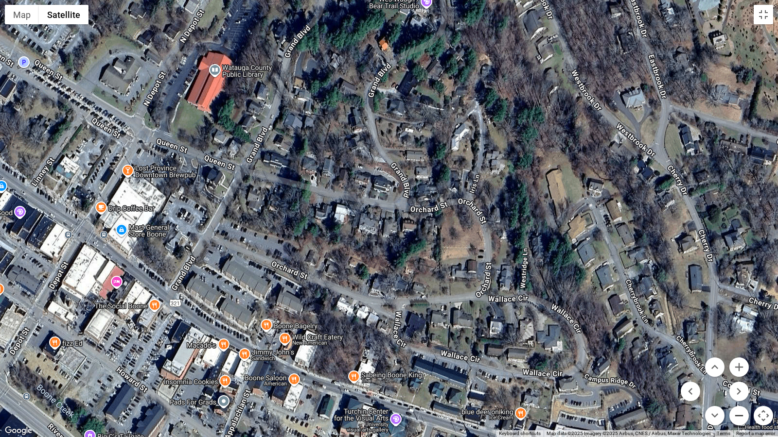
click at [734, 365] on button "Zoom out" at bounding box center [738, 415] width 19 height 19
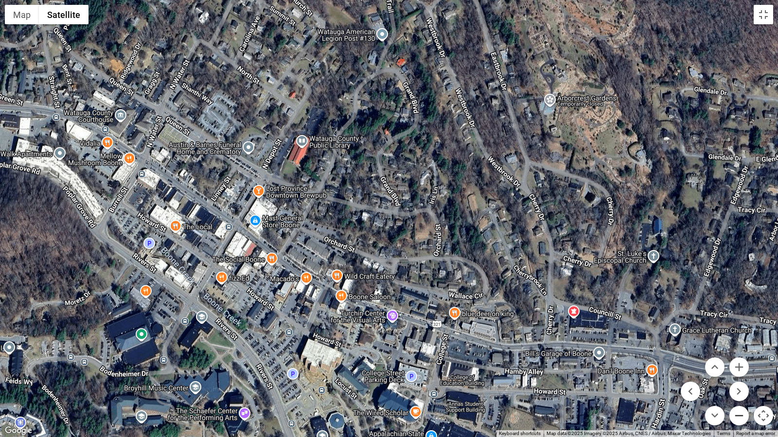
click at [734, 365] on button "Zoom out" at bounding box center [738, 415] width 19 height 19
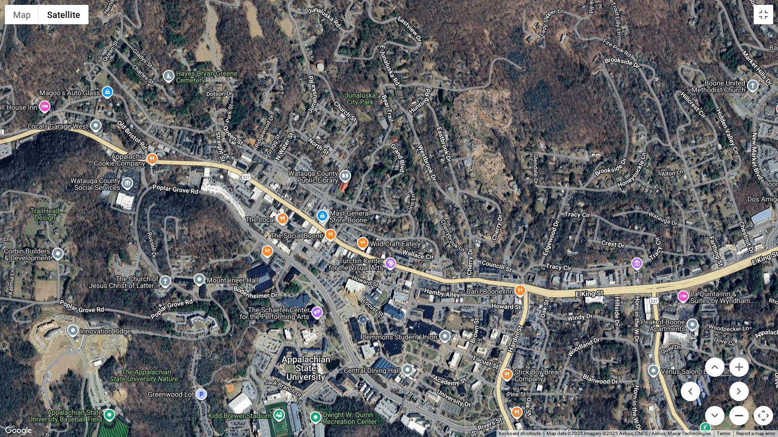
click at [734, 365] on button "Zoom out" at bounding box center [738, 415] width 19 height 19
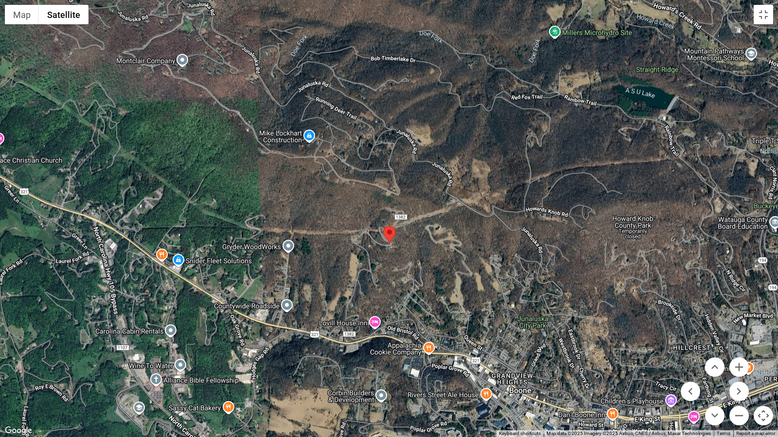
drag, startPoint x: 386, startPoint y: 170, endPoint x: 544, endPoint y: 334, distance: 228.3
click at [544, 334] on div at bounding box center [389, 218] width 778 height 437
click at [734, 365] on button "Zoom in" at bounding box center [738, 367] width 19 height 19
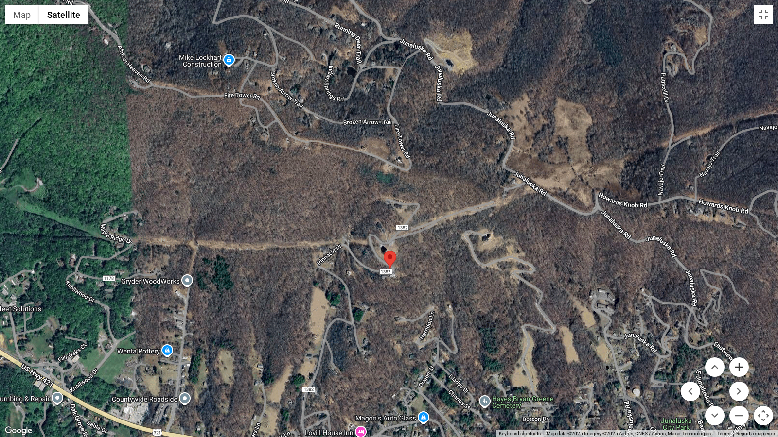
click at [734, 365] on button "Zoom in" at bounding box center [738, 367] width 19 height 19
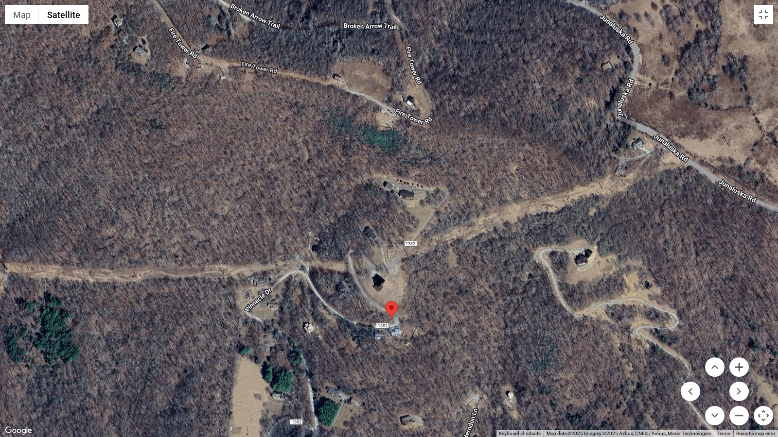
click at [734, 365] on button "Zoom in" at bounding box center [738, 367] width 19 height 19
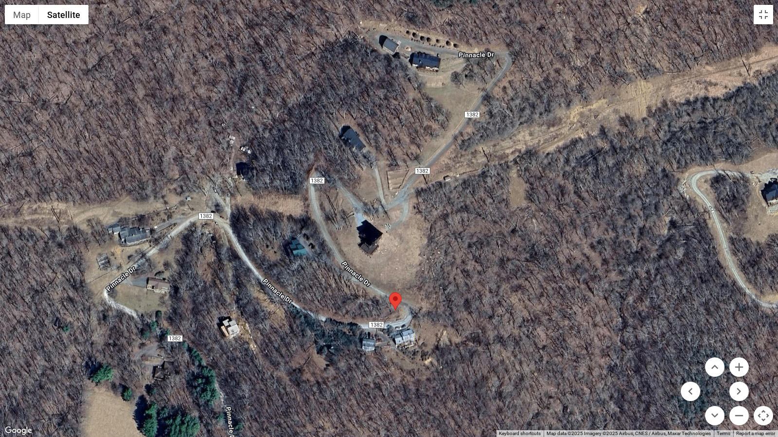
drag, startPoint x: 451, startPoint y: 331, endPoint x: 452, endPoint y: 222, distance: 109.4
click at [452, 222] on div at bounding box center [389, 218] width 778 height 437
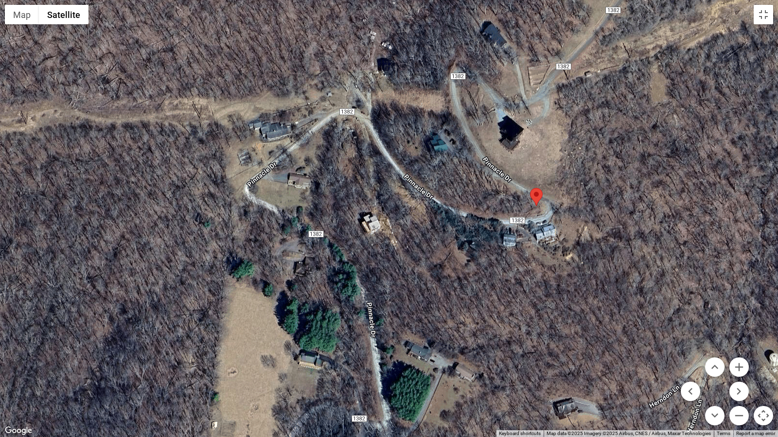
drag, startPoint x: 292, startPoint y: 323, endPoint x: 434, endPoint y: 218, distance: 176.6
click at [434, 218] on div at bounding box center [389, 218] width 778 height 437
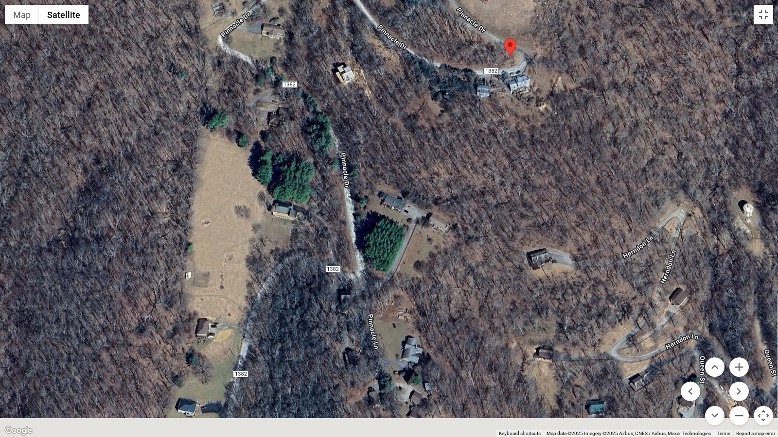
drag, startPoint x: 451, startPoint y: 357, endPoint x: 423, endPoint y: 197, distance: 161.8
click at [423, 200] on div at bounding box center [389, 218] width 778 height 437
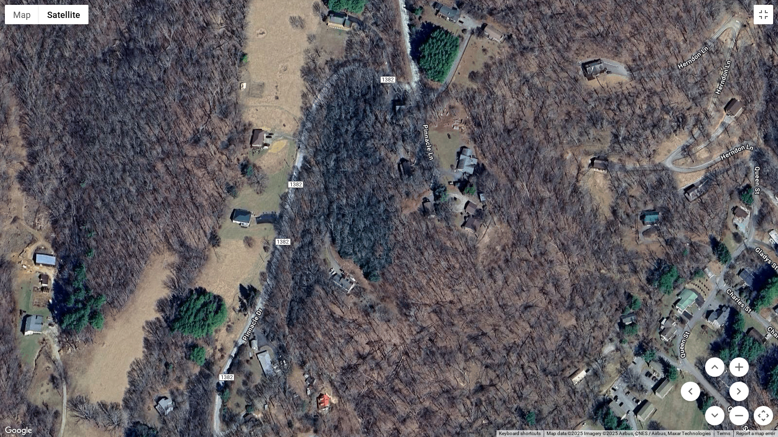
drag, startPoint x: 341, startPoint y: 319, endPoint x: 401, endPoint y: 185, distance: 146.7
click at [401, 185] on div at bounding box center [389, 218] width 778 height 437
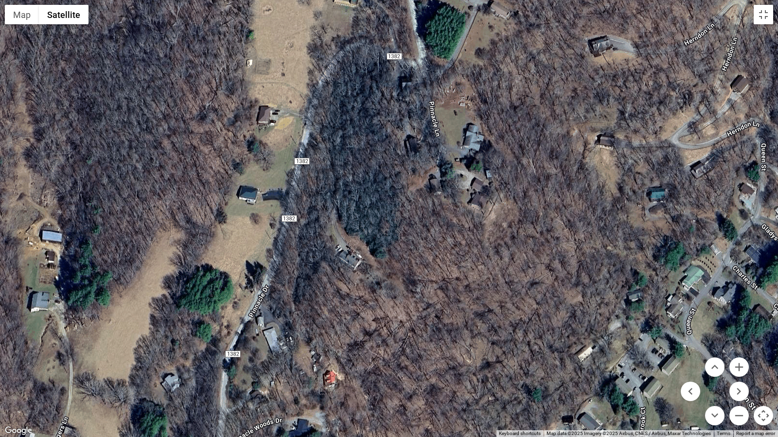
drag, startPoint x: 350, startPoint y: 340, endPoint x: 383, endPoint y: 213, distance: 131.5
click at [381, 225] on div at bounding box center [389, 218] width 778 height 437
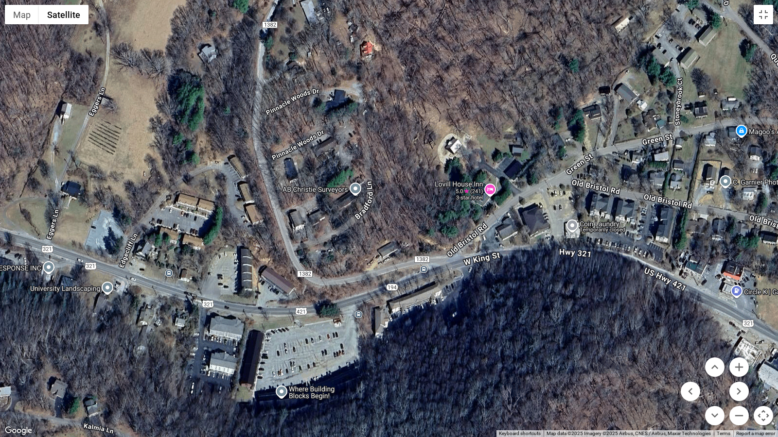
drag, startPoint x: 343, startPoint y: 327, endPoint x: 331, endPoint y: 179, distance: 148.2
click at [331, 179] on div at bounding box center [389, 218] width 778 height 437
click at [766, 15] on button "Toggle fullscreen view" at bounding box center [762, 14] width 19 height 19
